Goal: Transaction & Acquisition: Purchase product/service

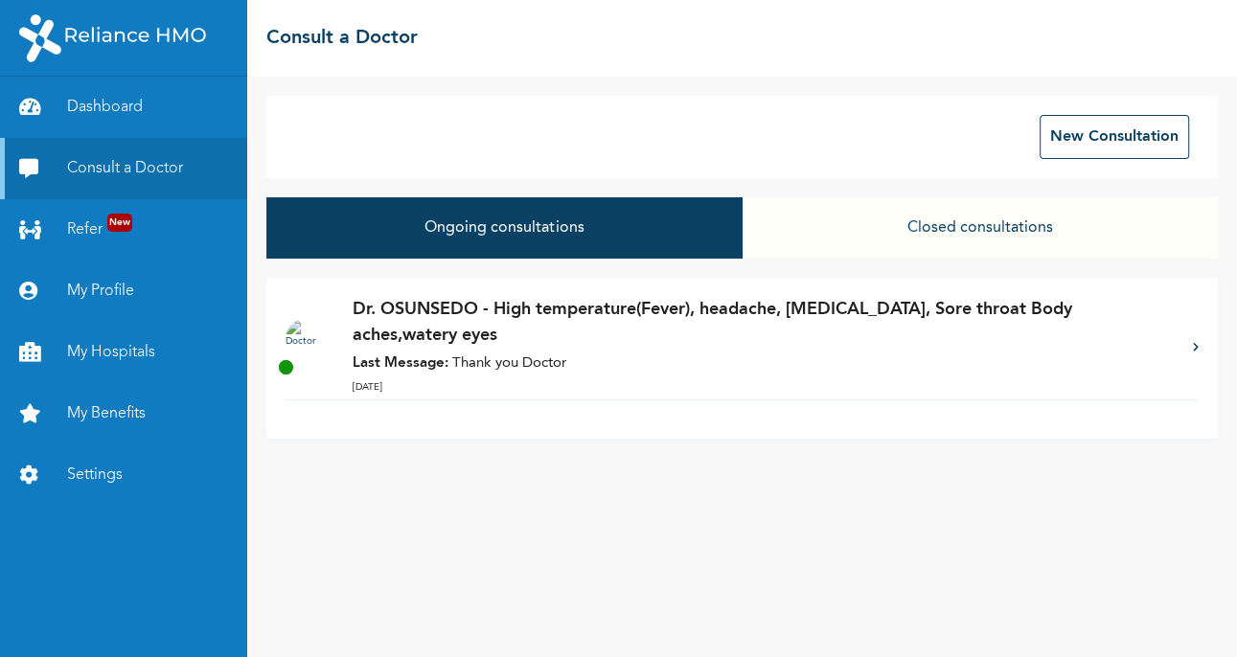
click at [461, 338] on p "Dr. OSUNSEDO - High temperature(Fever), headache, [MEDICAL_DATA], Sore throat B…" at bounding box center [763, 323] width 821 height 52
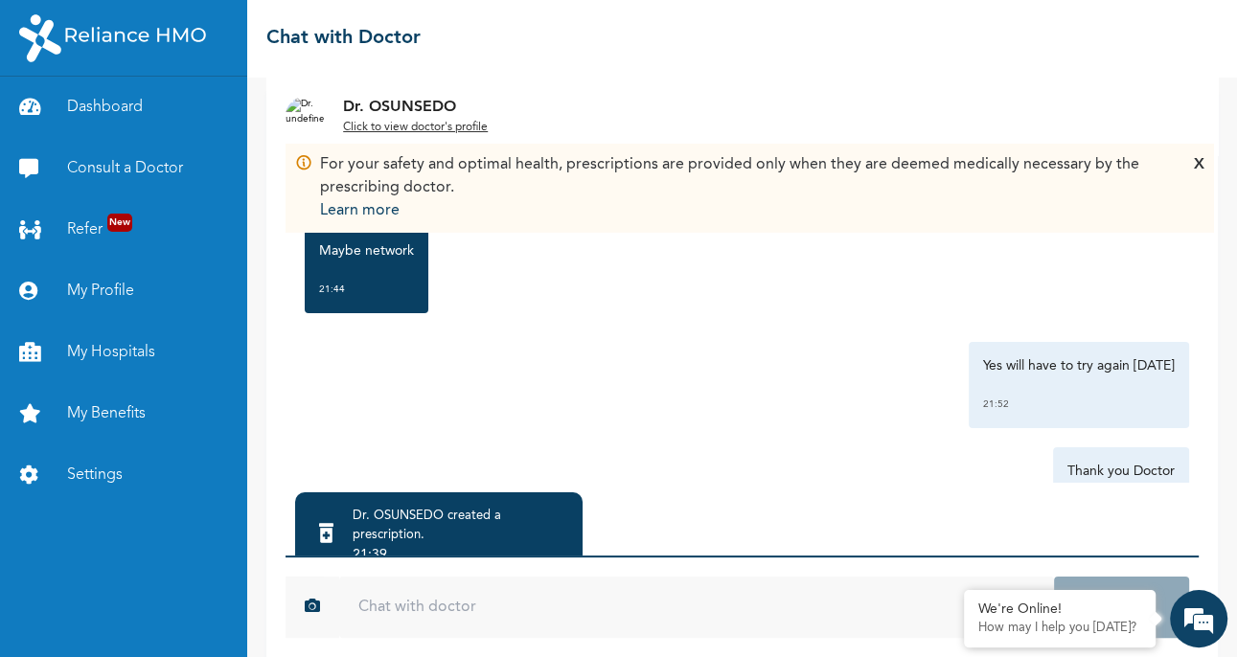
scroll to position [211, 0]
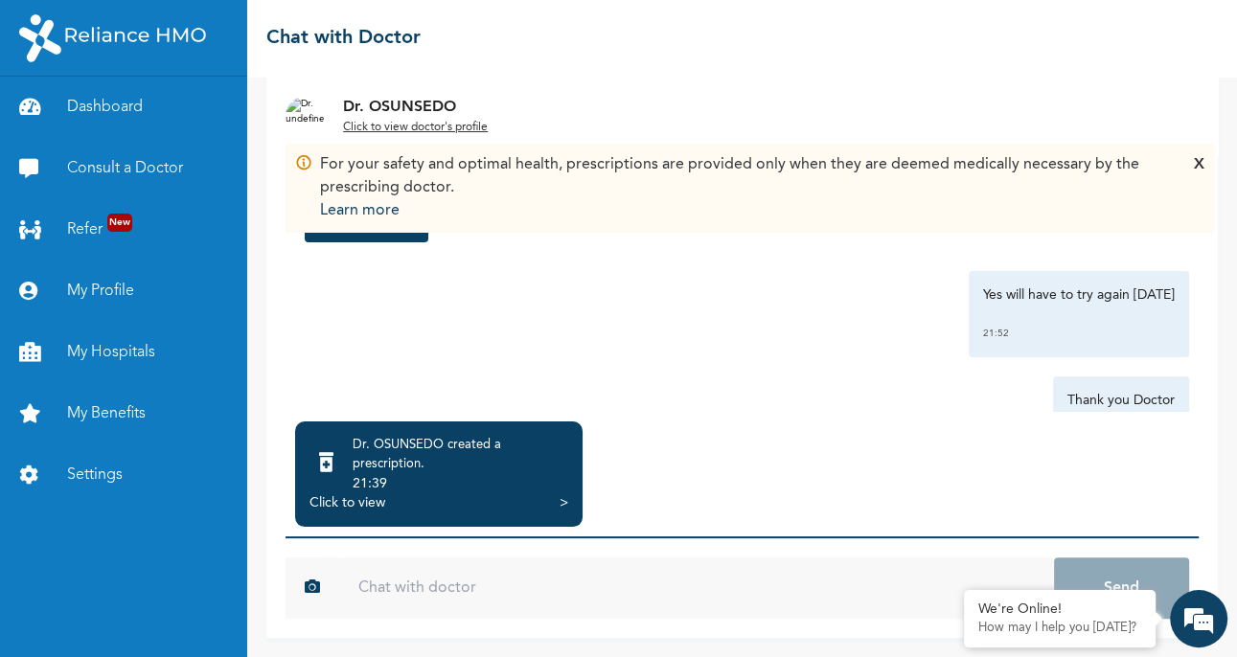
click at [468, 471] on div "Dr. OSUNSEDO created a prescription ." at bounding box center [461, 455] width 216 height 38
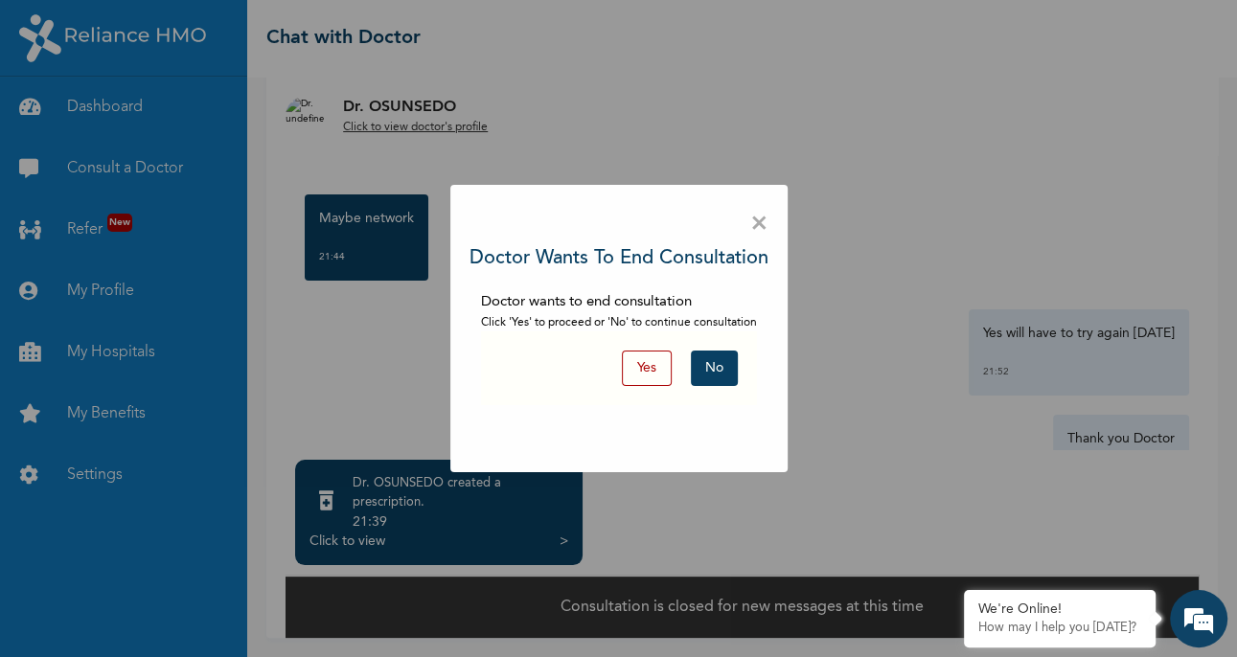
scroll to position [173, 0]
click at [647, 373] on button "Yes" at bounding box center [647, 368] width 50 height 35
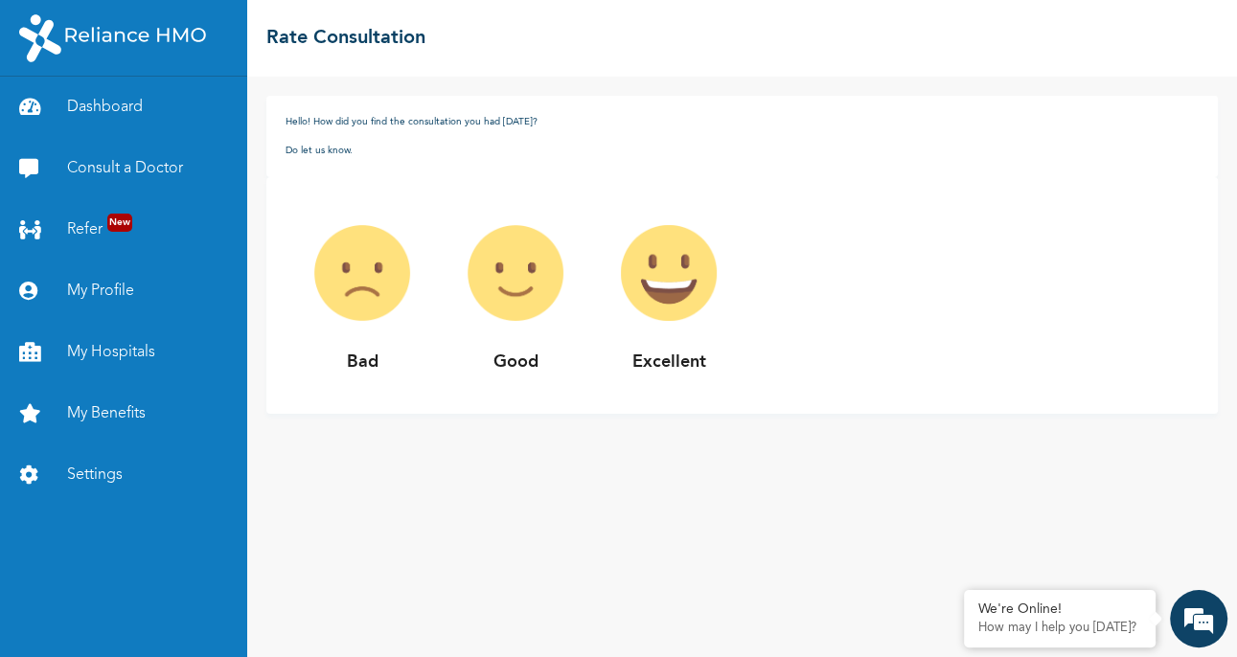
click at [531, 278] on img at bounding box center [515, 272] width 153 height 153
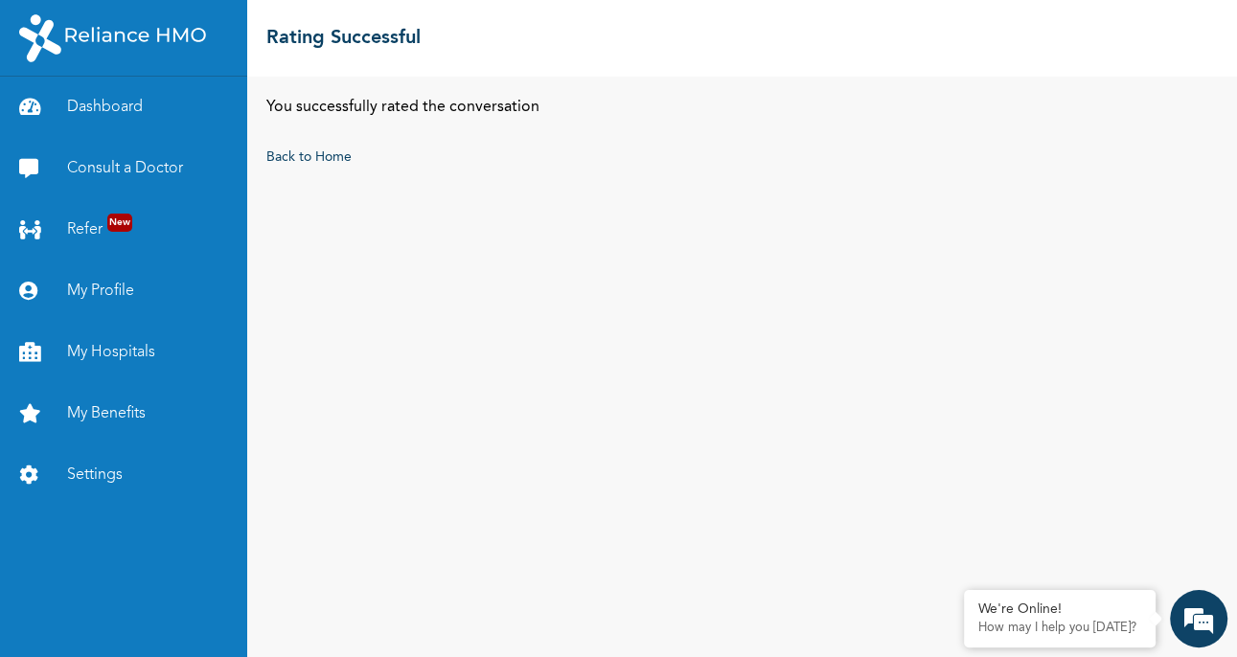
click at [196, 171] on link "Consult a Doctor" at bounding box center [123, 168] width 247 height 61
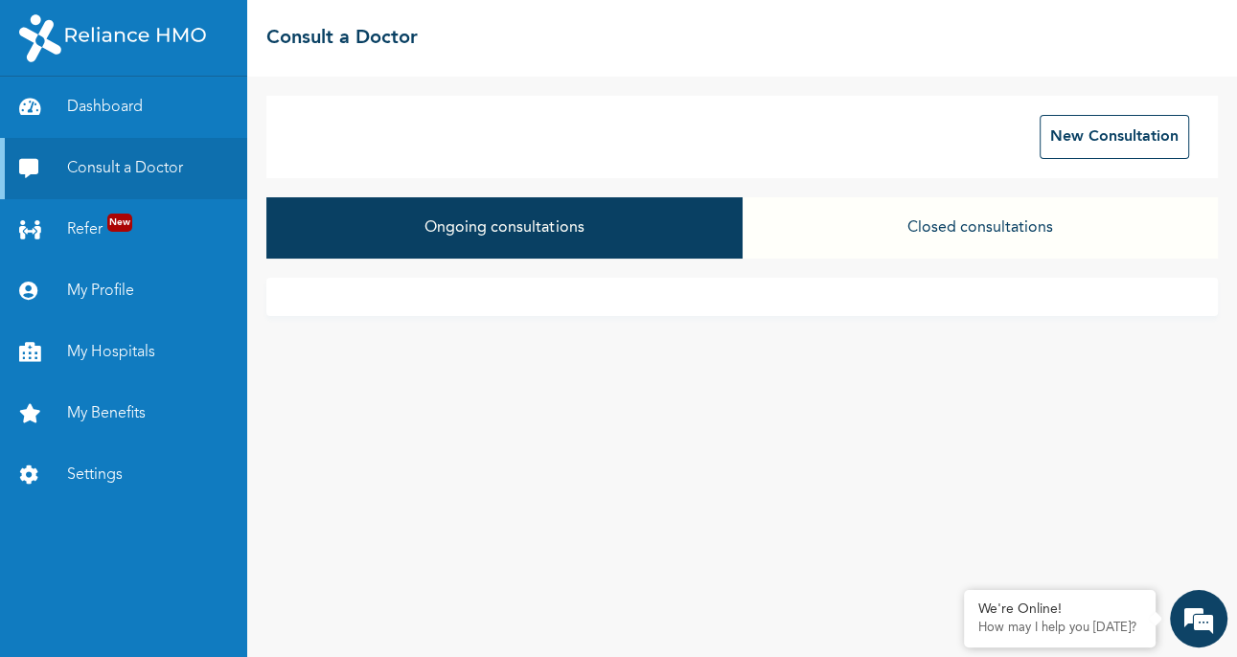
click at [1002, 239] on button "Closed consultations" at bounding box center [980, 227] width 475 height 61
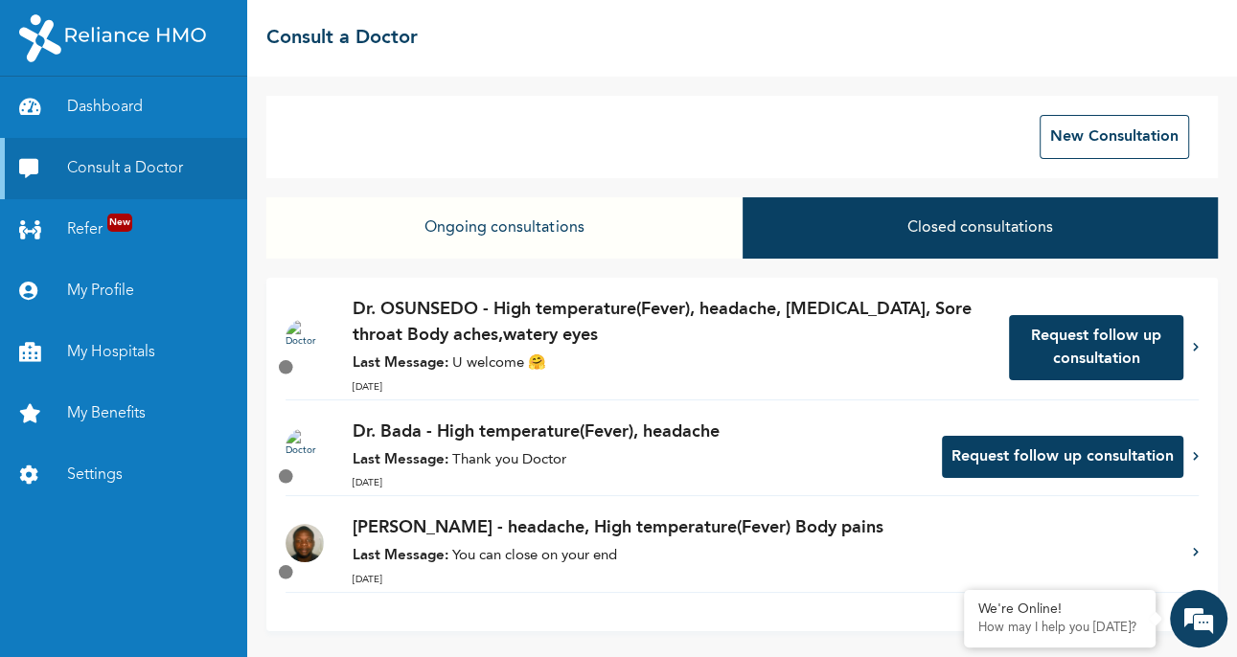
click at [655, 359] on p "Last Message: U welcome 🤗" at bounding box center [671, 365] width 637 height 22
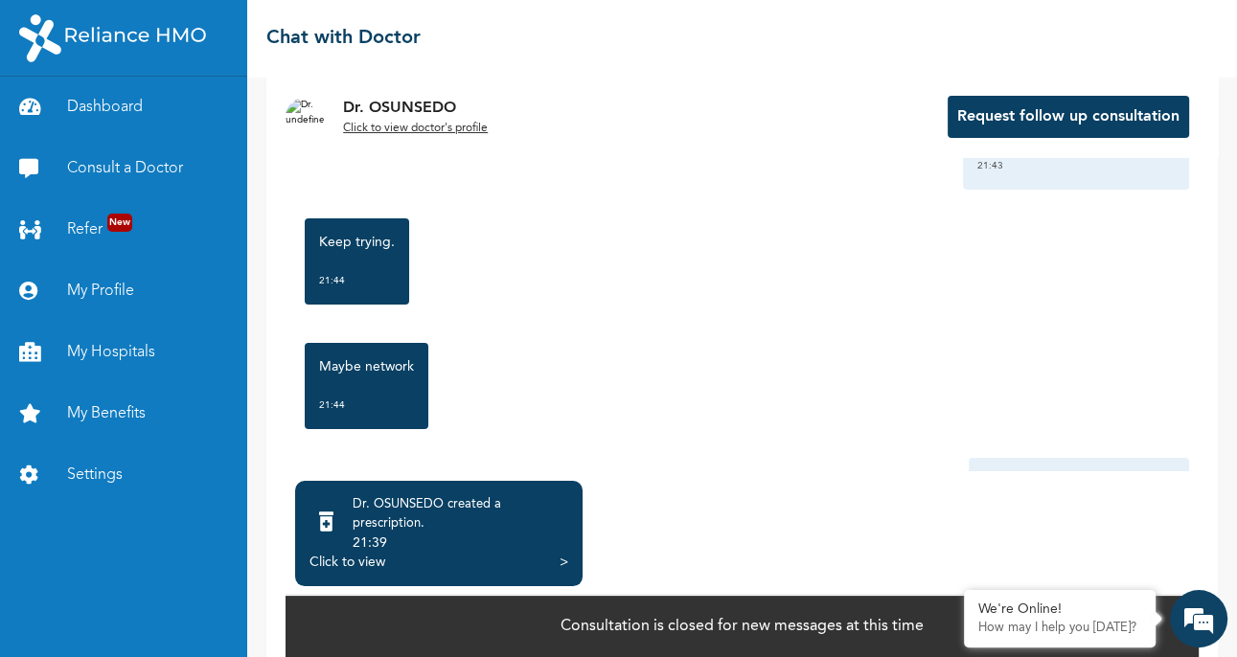
scroll to position [1983, 0]
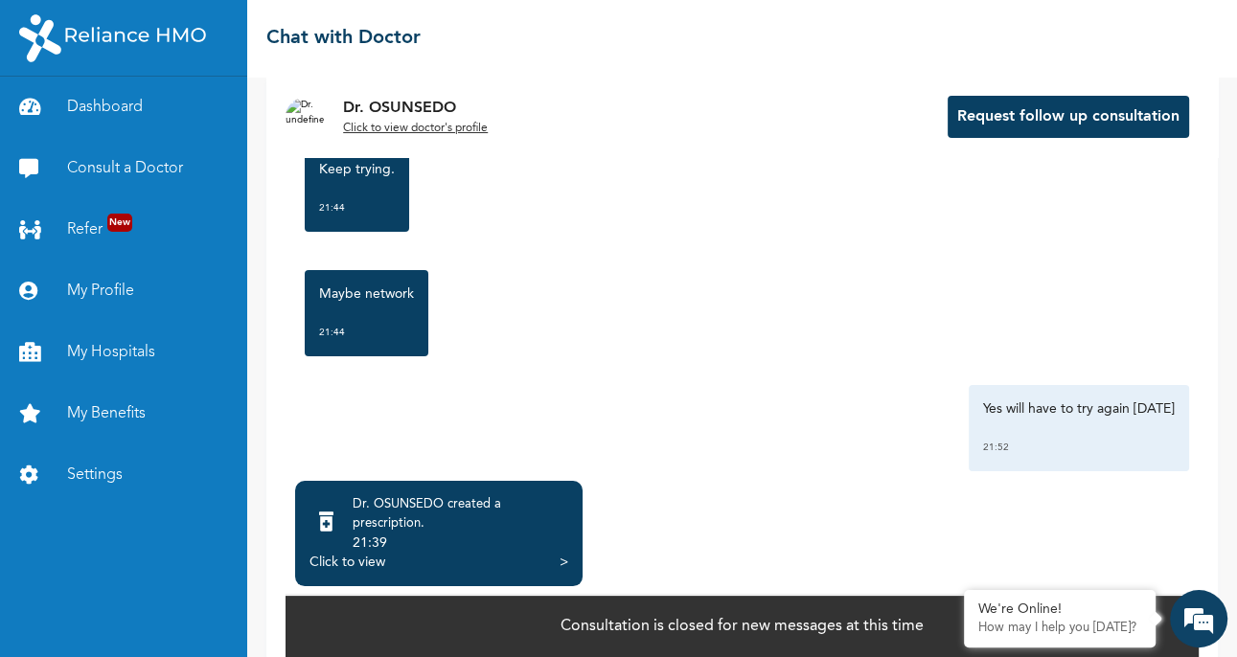
click at [450, 534] on div "Dr. OSUNSEDO created a prescription ." at bounding box center [461, 515] width 216 height 38
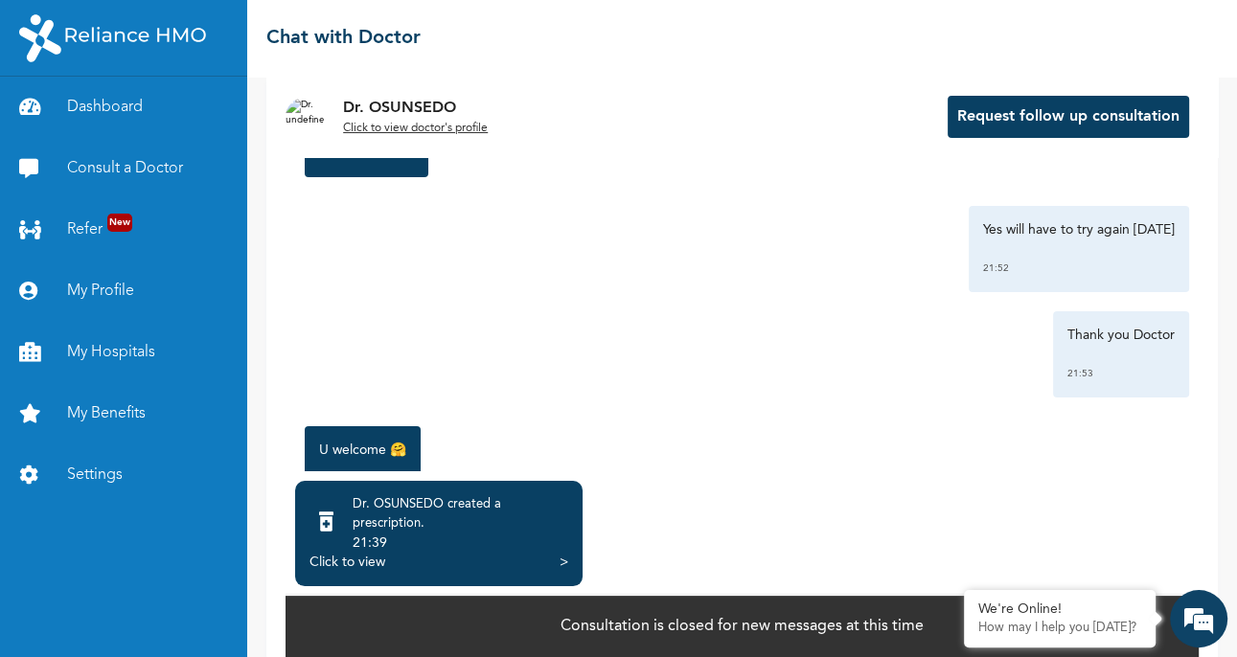
scroll to position [174, 0]
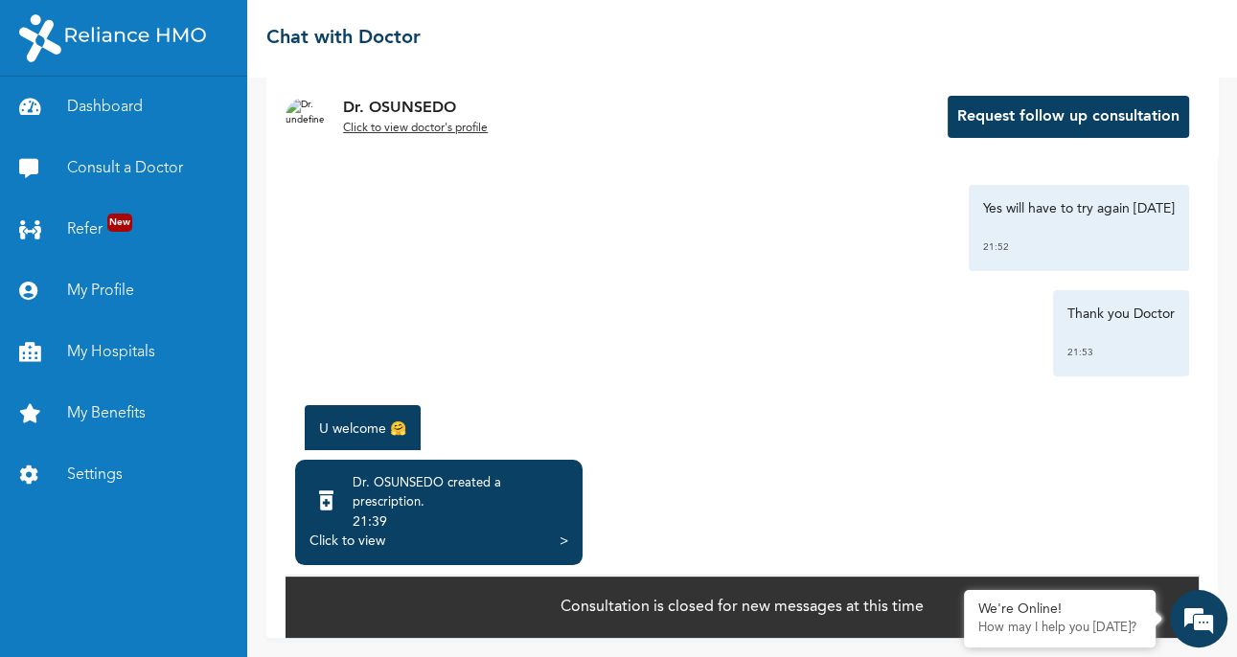
click at [376, 541] on div "Click to view" at bounding box center [348, 541] width 76 height 19
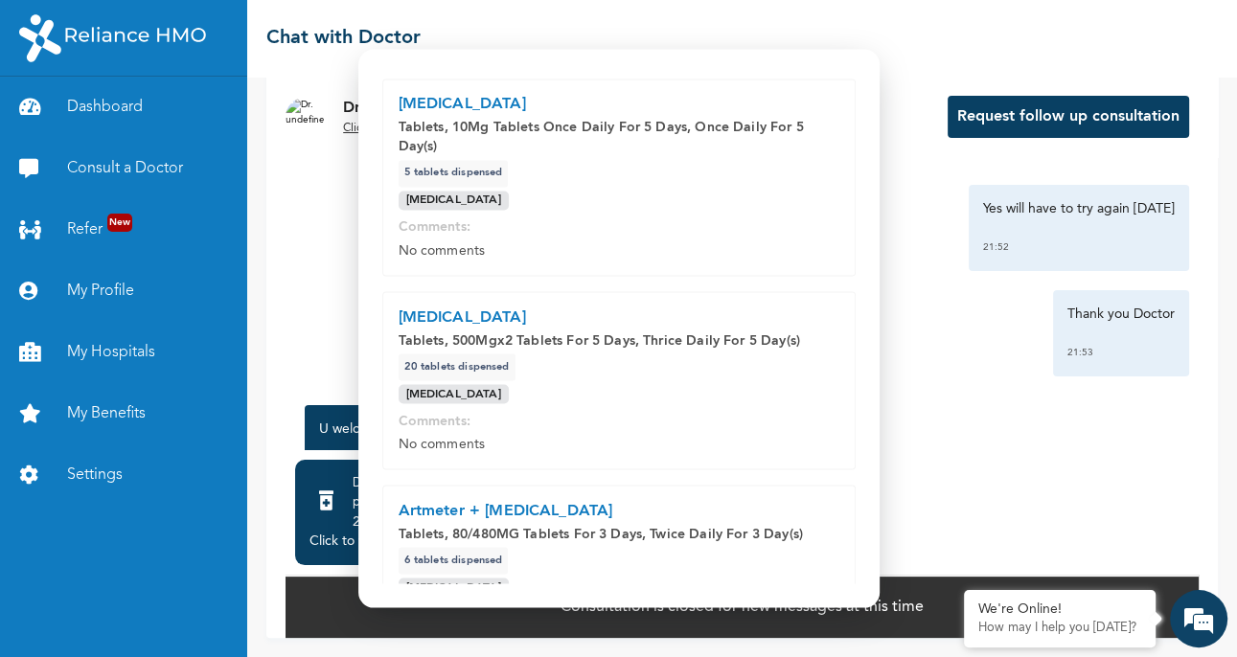
scroll to position [410, 0]
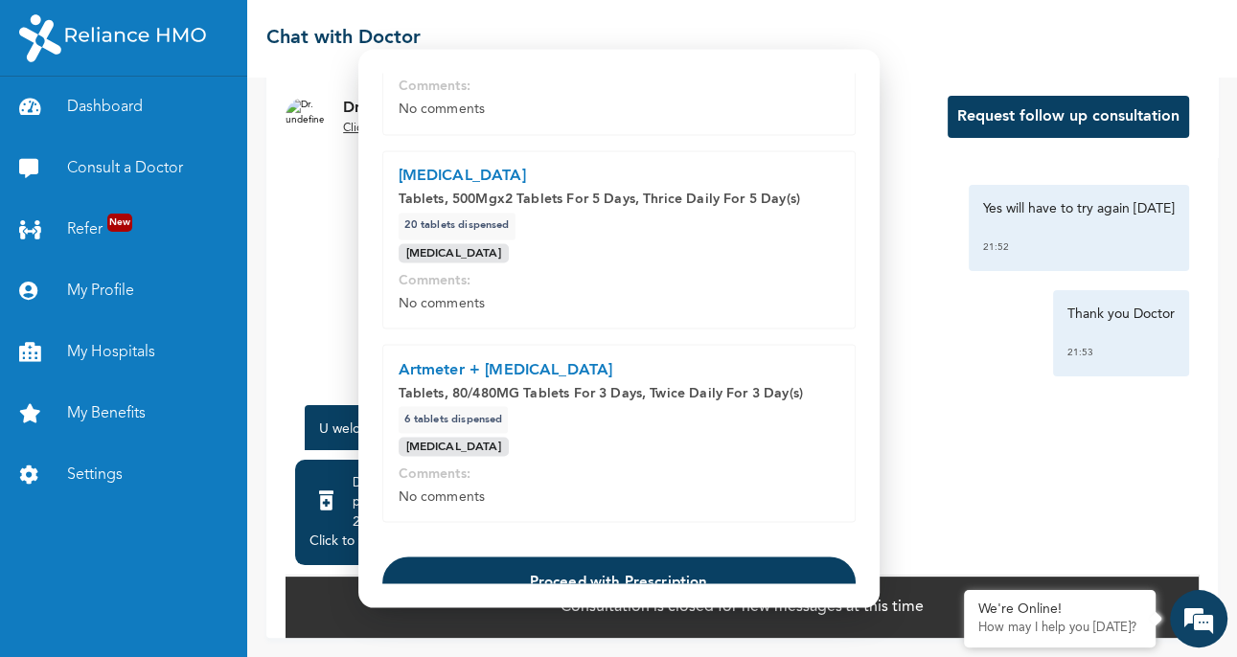
click at [677, 557] on button "Proceed with Prescription" at bounding box center [618, 583] width 473 height 52
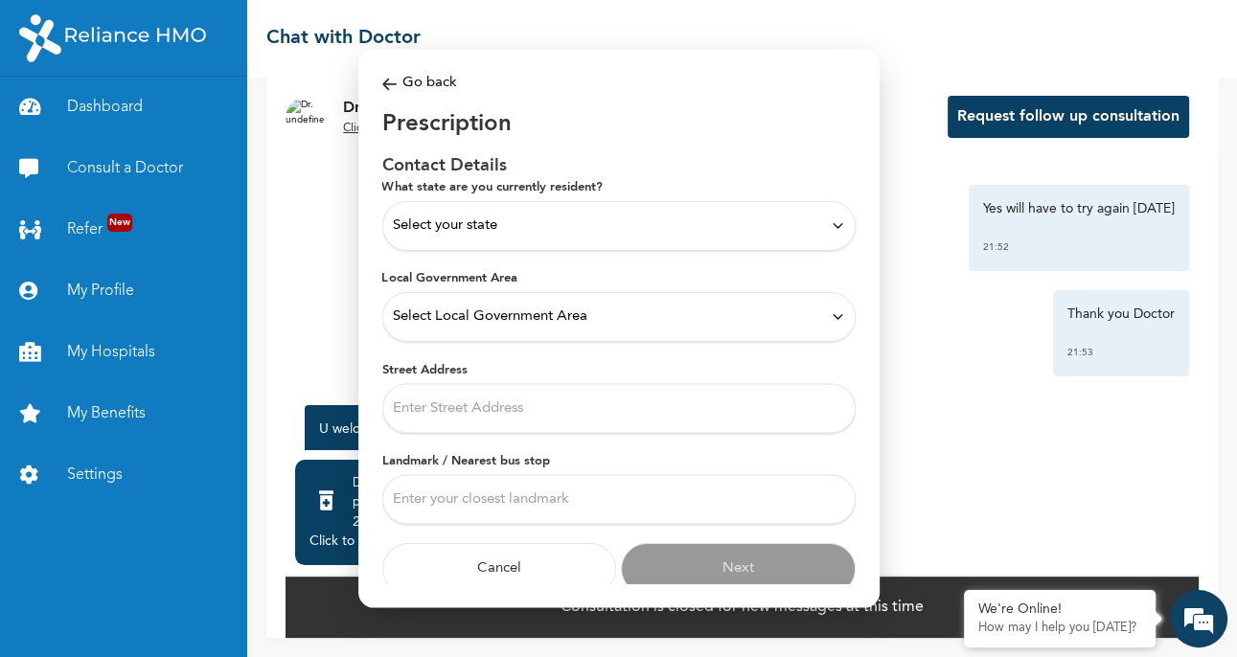
click at [600, 221] on div "Select your state" at bounding box center [619, 226] width 452 height 21
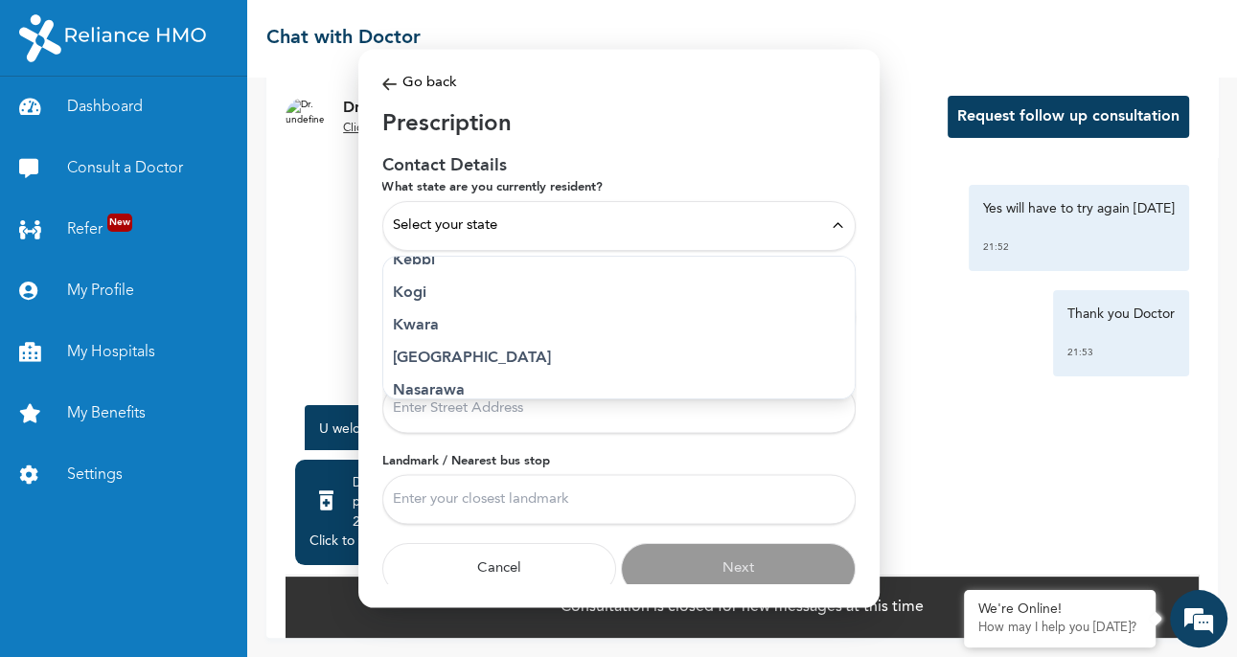
scroll to position [715, 0]
click at [434, 348] on p "[GEOGRAPHIC_DATA]" at bounding box center [619, 349] width 452 height 23
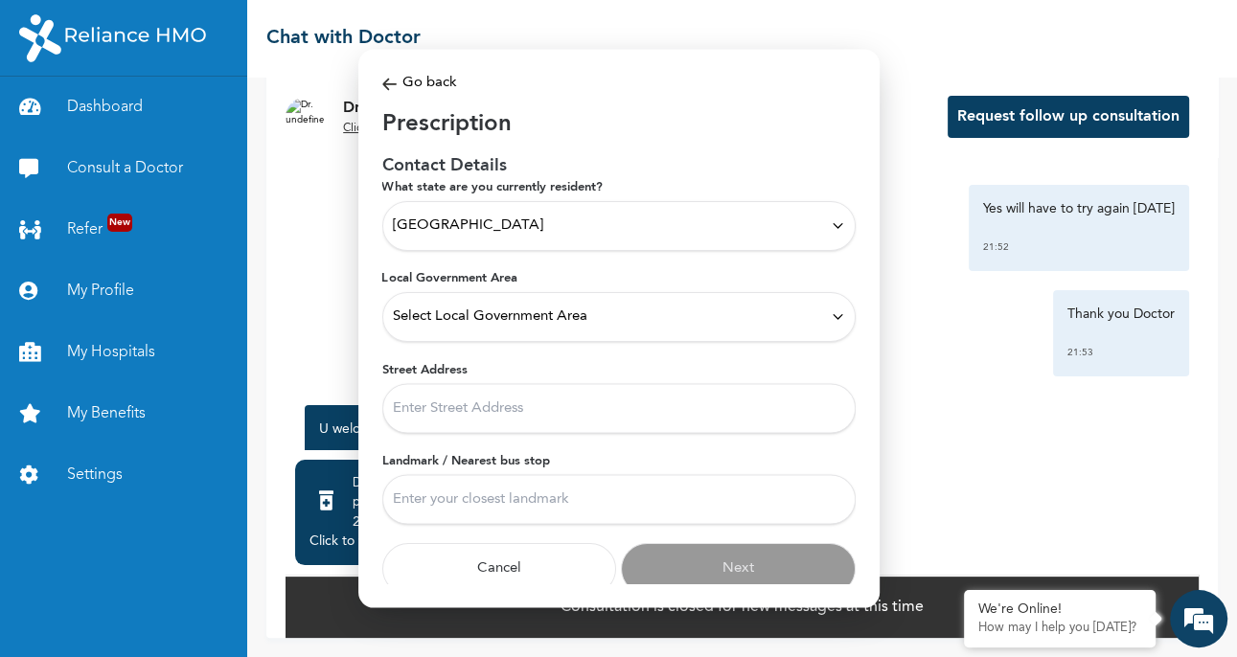
click at [659, 312] on div "Select Local Government Area" at bounding box center [619, 317] width 452 height 21
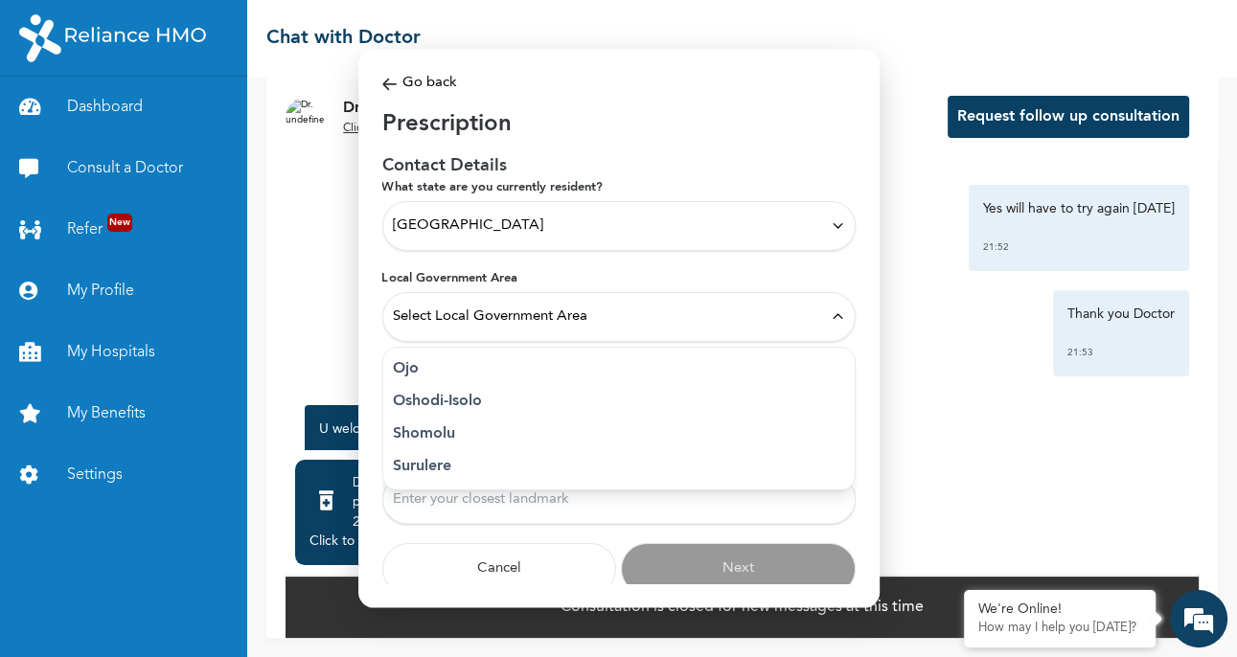
scroll to position [528, 0]
click at [474, 456] on p "Surulere" at bounding box center [619, 464] width 452 height 23
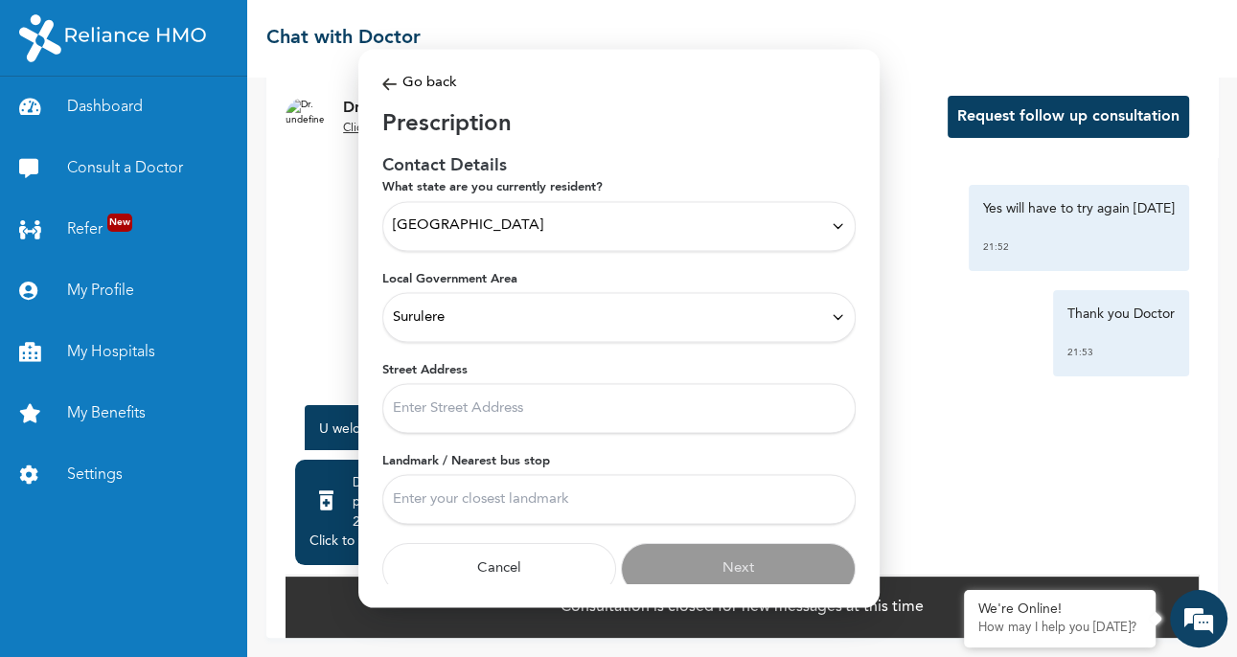
click at [612, 404] on input "Street Address" at bounding box center [618, 408] width 473 height 50
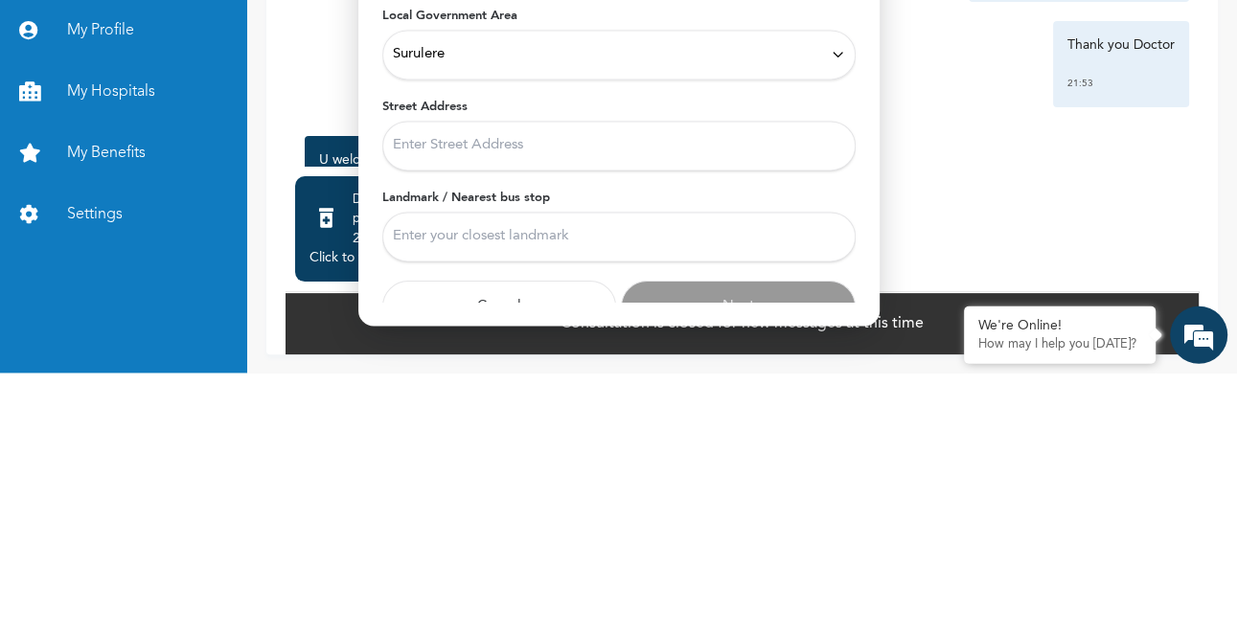
type input "33 [PERSON_NAME] [PERSON_NAME] surulere"
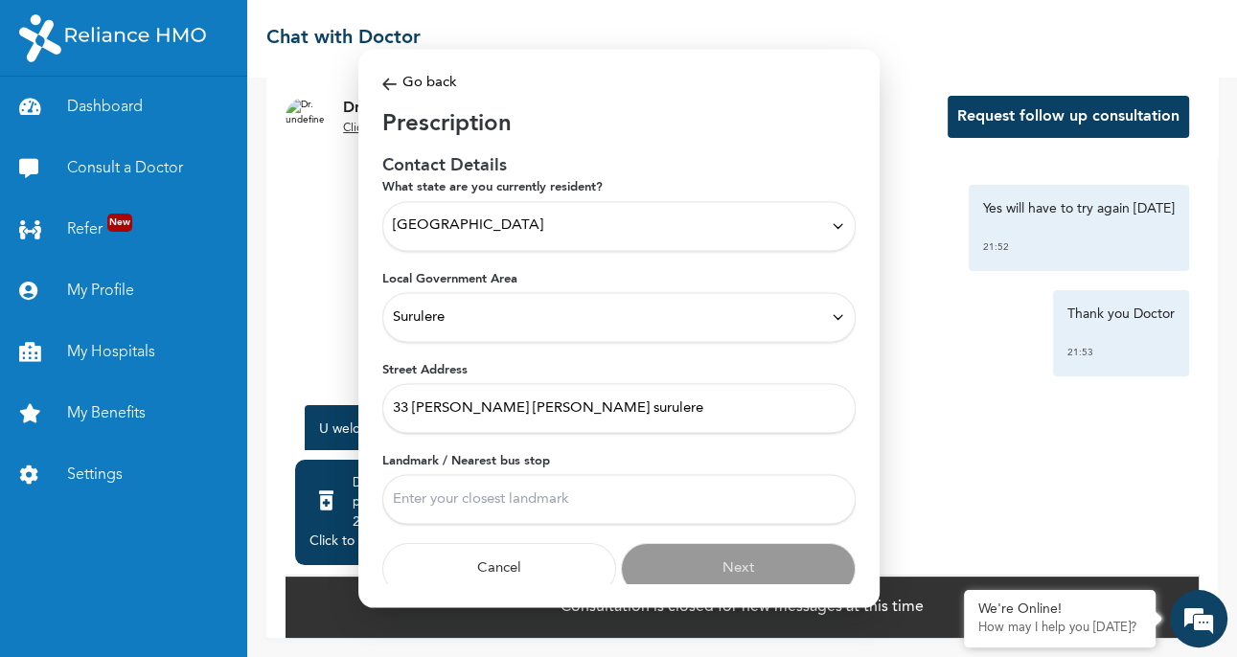
click at [515, 497] on input "Landmark / Nearest bus stop" at bounding box center [618, 499] width 473 height 50
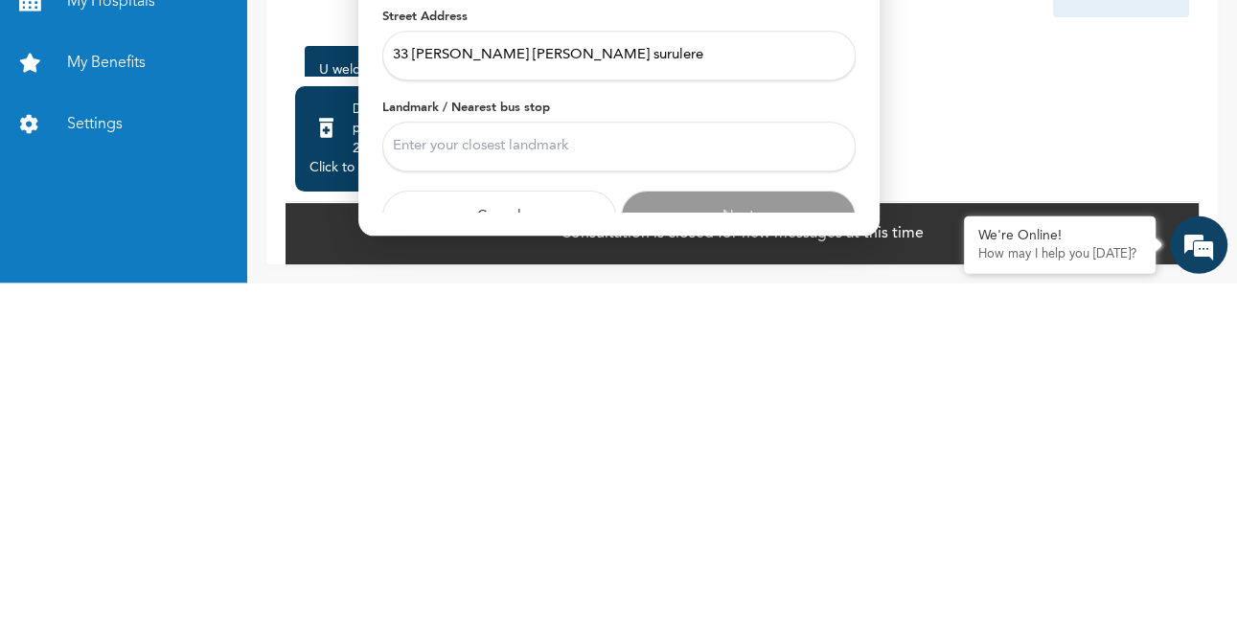
type input "Aguda"
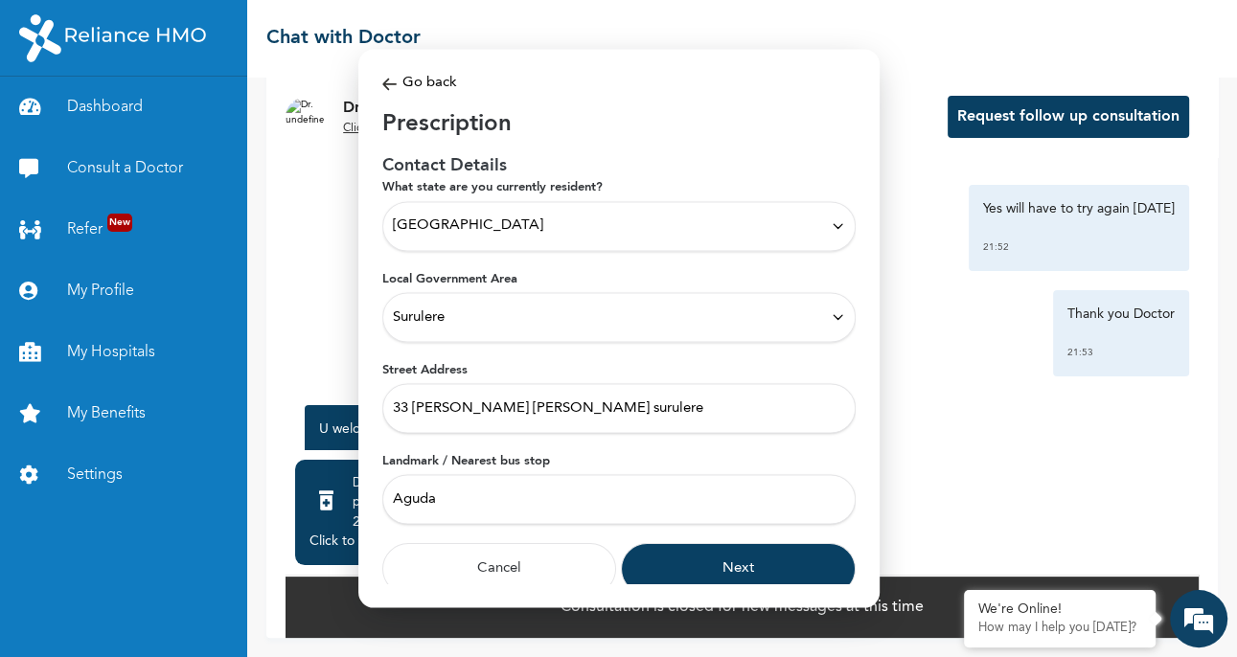
click at [733, 560] on button "Next" at bounding box center [738, 569] width 235 height 52
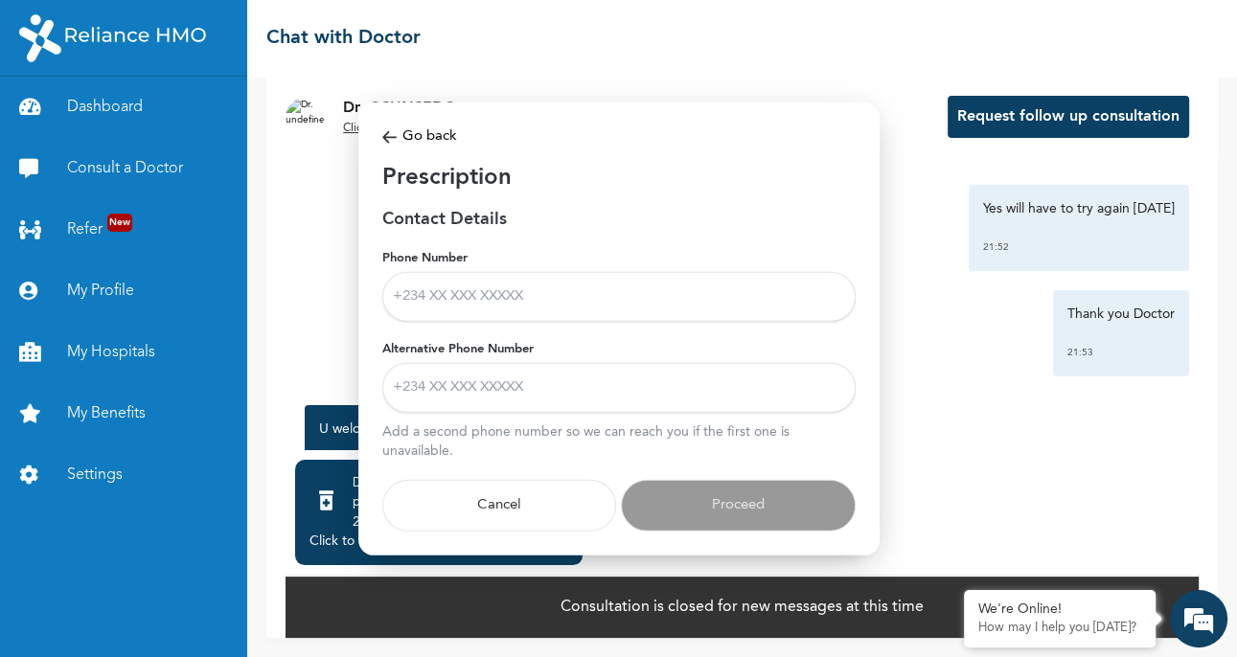
click at [461, 301] on input "Phone Number" at bounding box center [618, 296] width 473 height 50
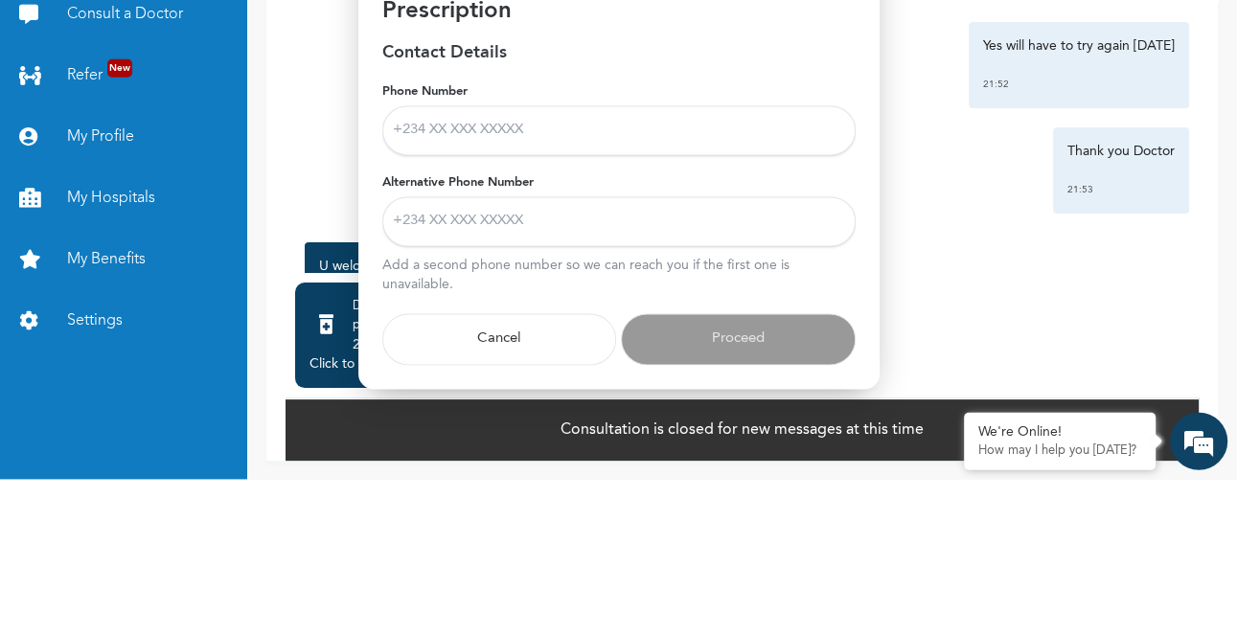
type input "09058964380"
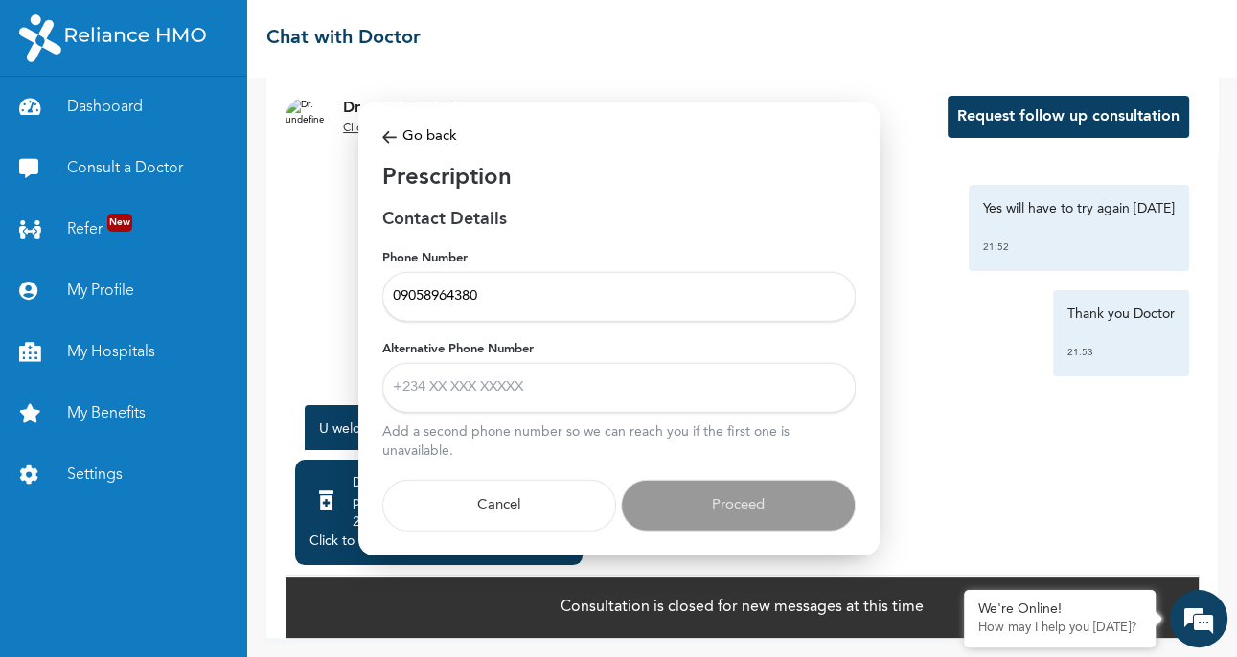
click at [486, 408] on input "Alternative Phone Number" at bounding box center [618, 387] width 473 height 50
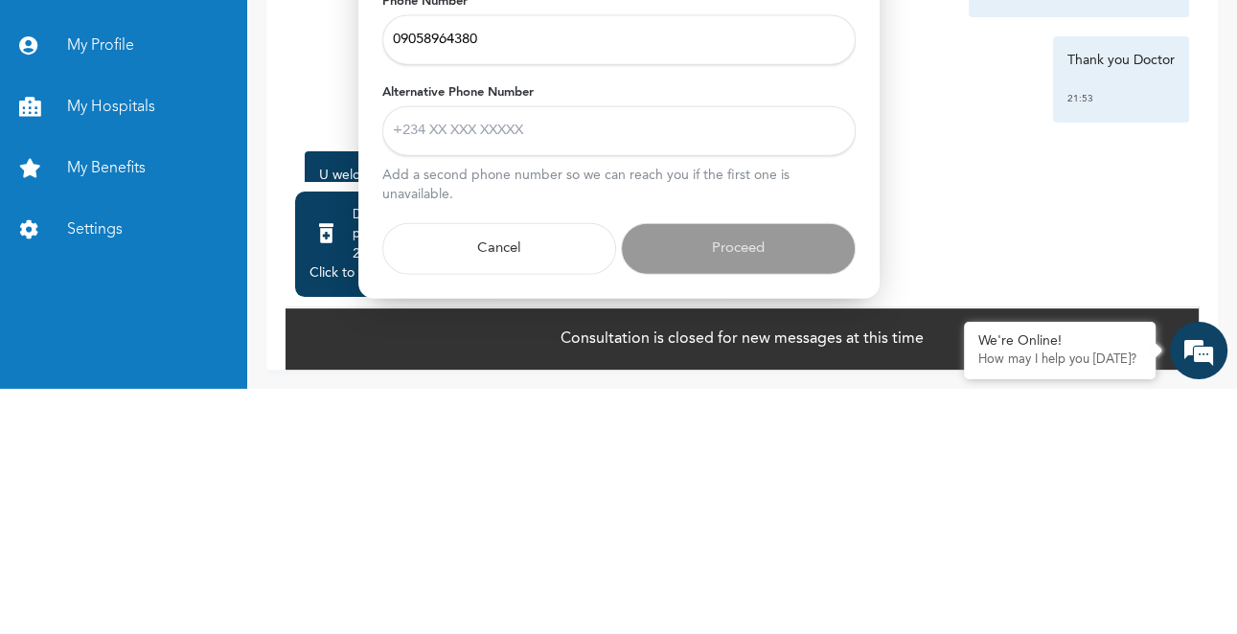
type input "08166199585"
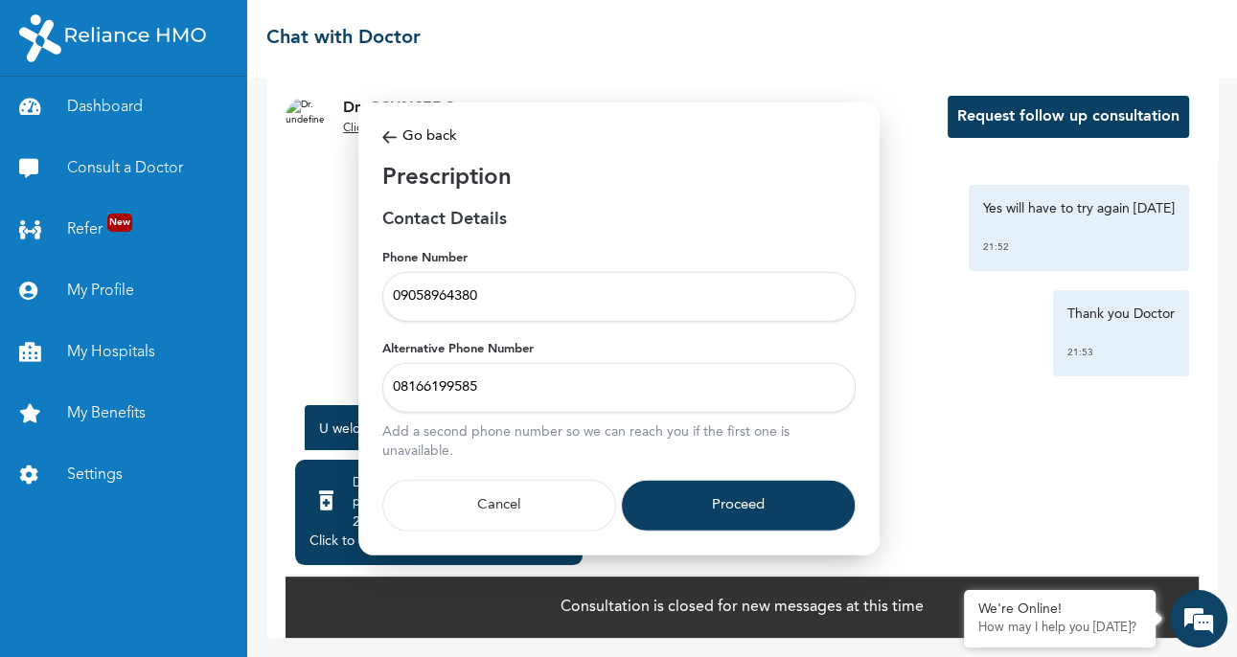
click at [749, 509] on button "Proceed" at bounding box center [738, 505] width 235 height 52
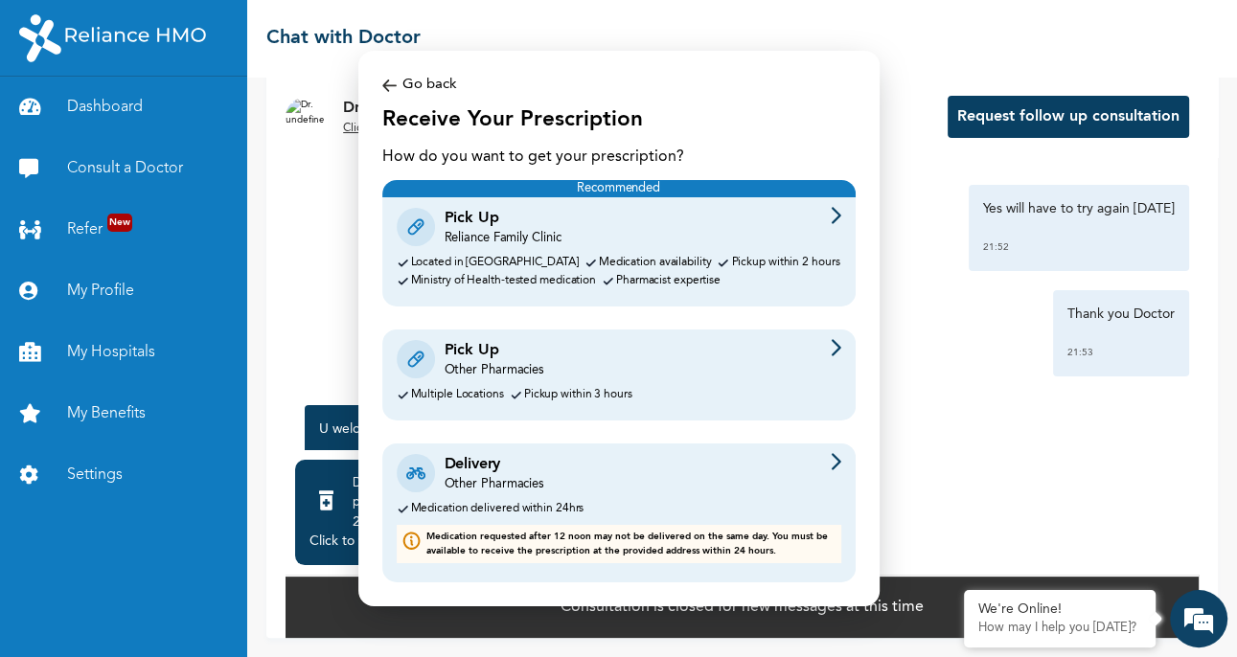
click at [539, 490] on div "Other Pharmacies" at bounding box center [495, 484] width 100 height 17
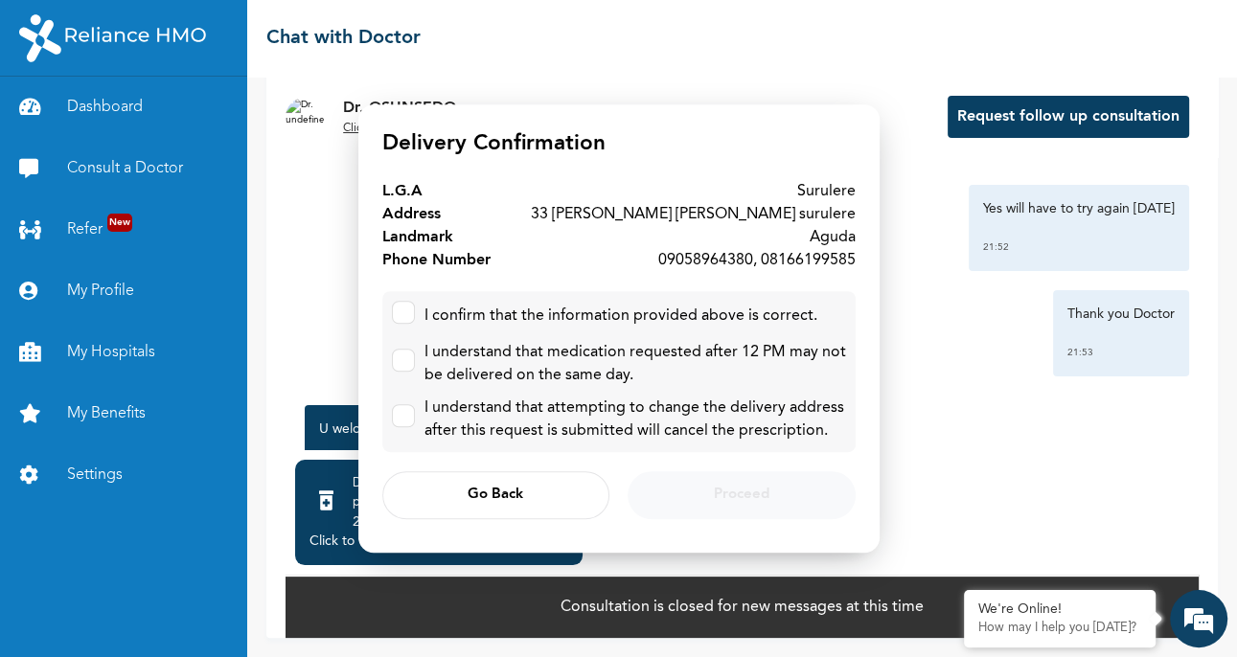
click at [399, 310] on input "checkbox" at bounding box center [399, 308] width 12 height 12
checkbox input "true"
click at [399, 358] on input "checkbox" at bounding box center [399, 356] width 12 height 12
checkbox input "true"
click at [402, 418] on input "checkbox" at bounding box center [399, 411] width 12 height 12
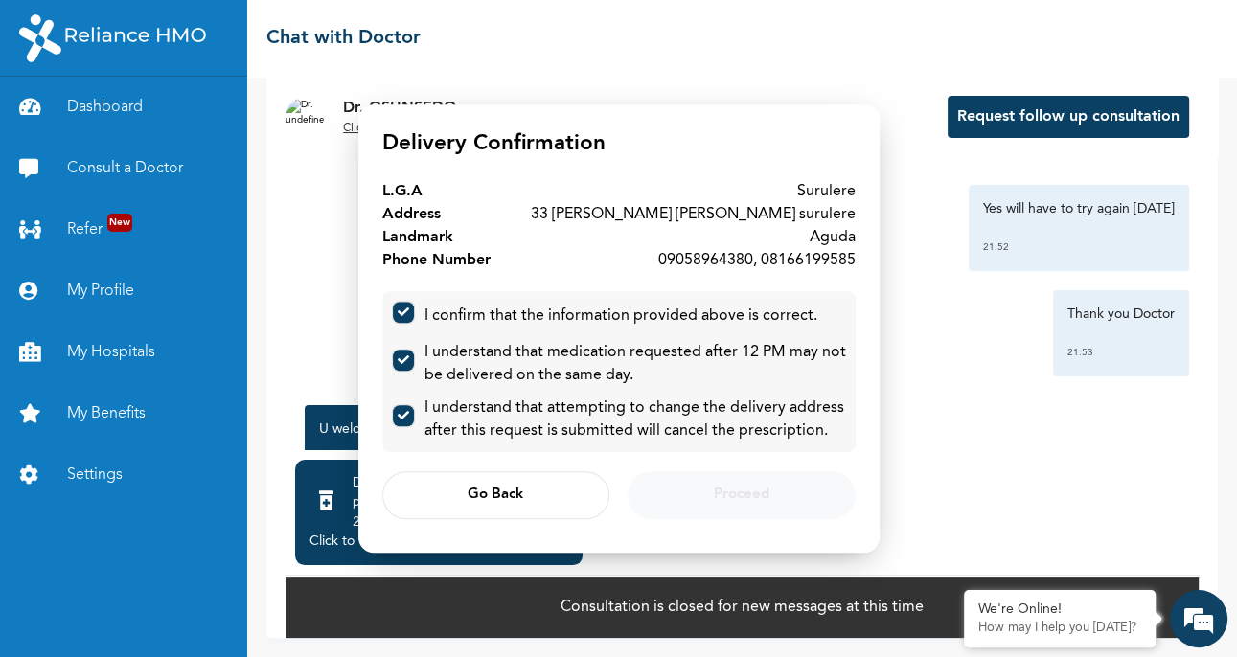
checkbox input "true"
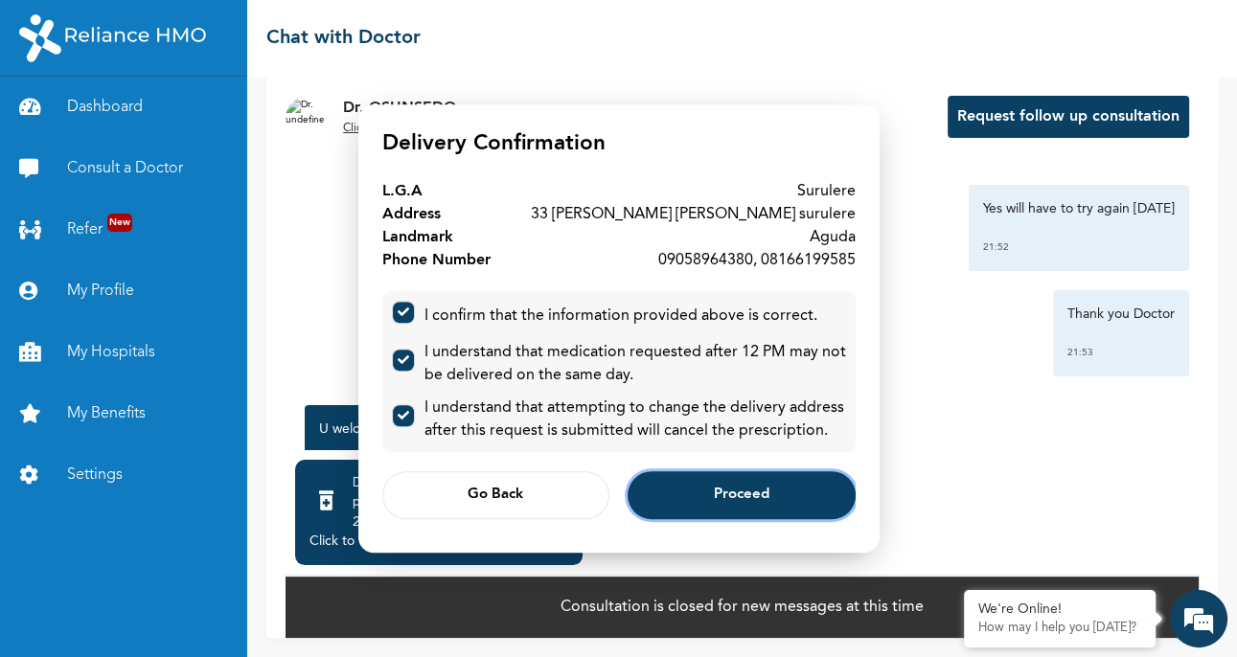
click at [774, 501] on button "Proceed" at bounding box center [741, 496] width 227 height 48
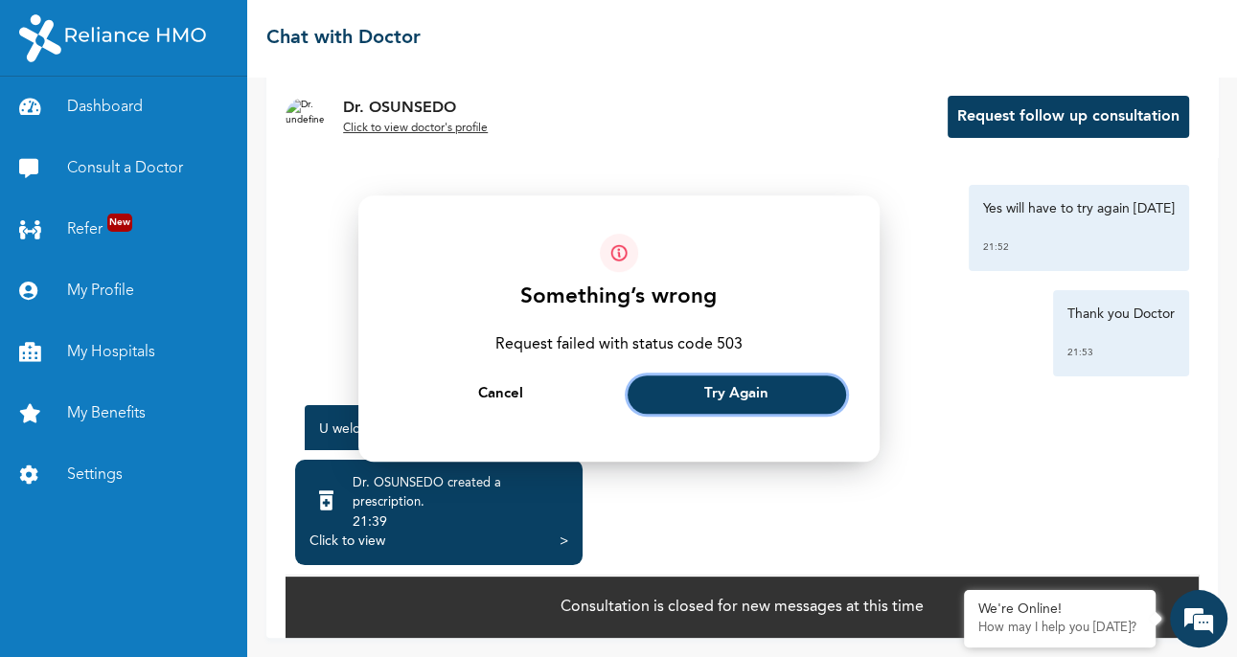
click at [750, 411] on button "Try Again" at bounding box center [737, 395] width 219 height 38
click at [788, 404] on button "Try Again" at bounding box center [737, 395] width 219 height 38
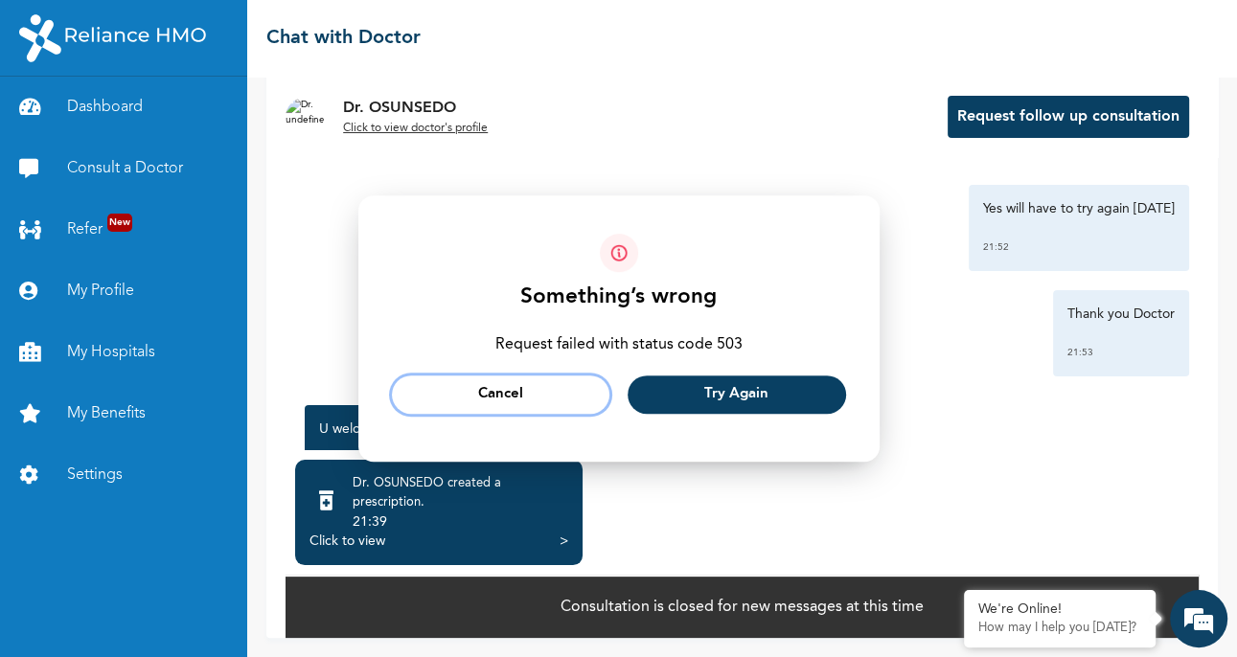
click at [514, 401] on span "Cancel" at bounding box center [500, 395] width 45 height 12
